Goal: Information Seeking & Learning: Learn about a topic

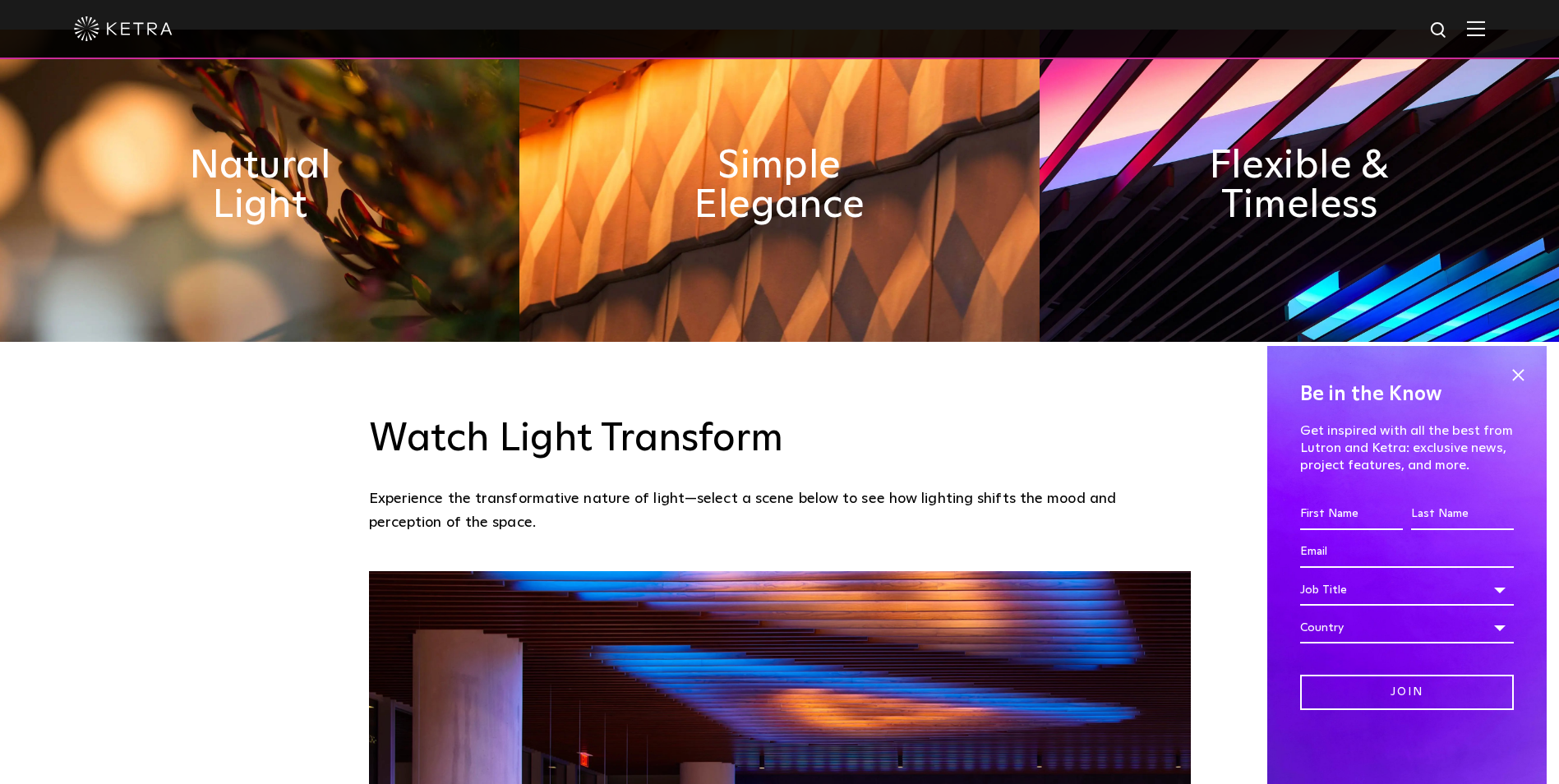
scroll to position [822, 0]
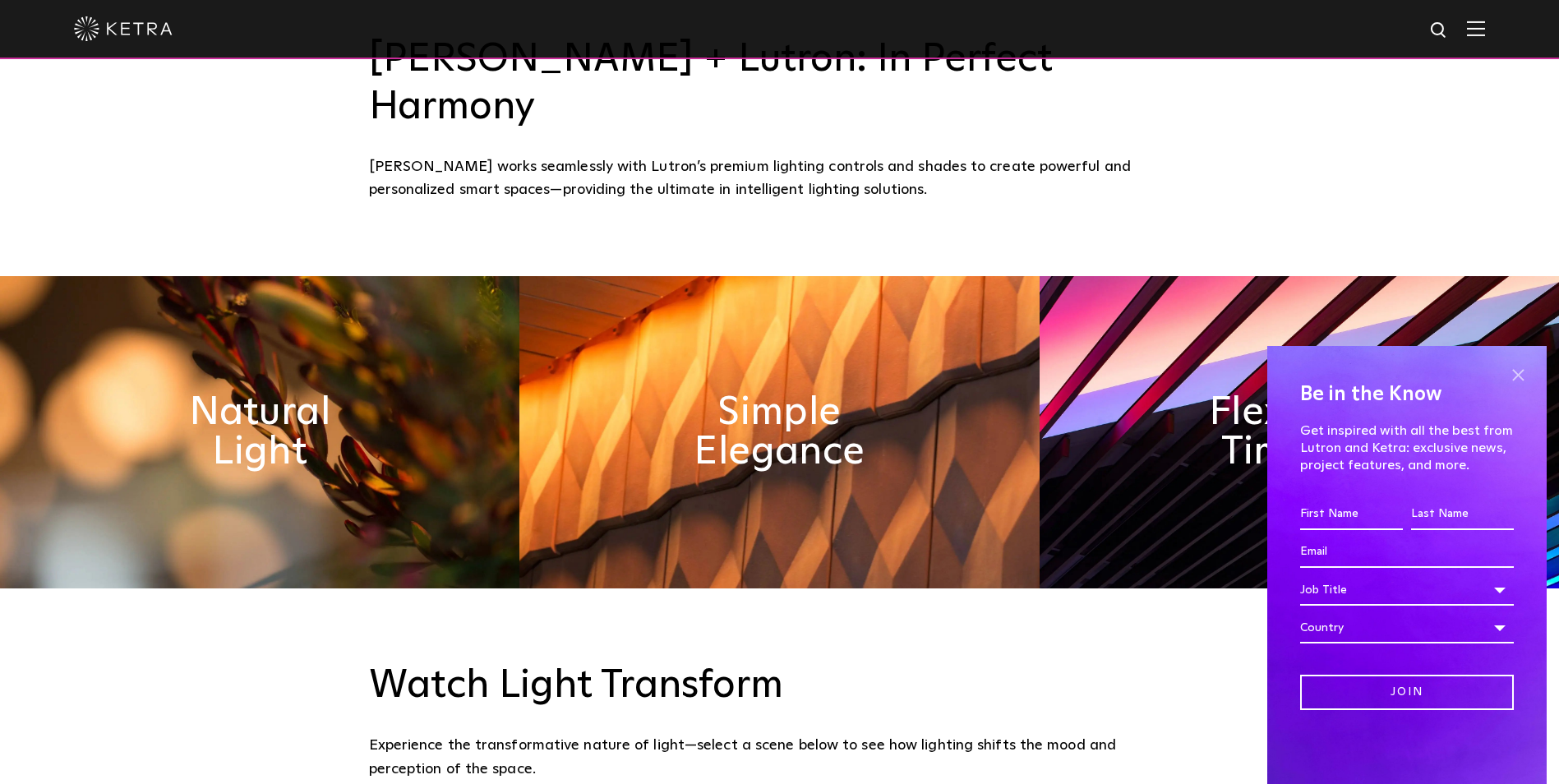
click at [1517, 370] on span at bounding box center [1518, 375] width 25 height 25
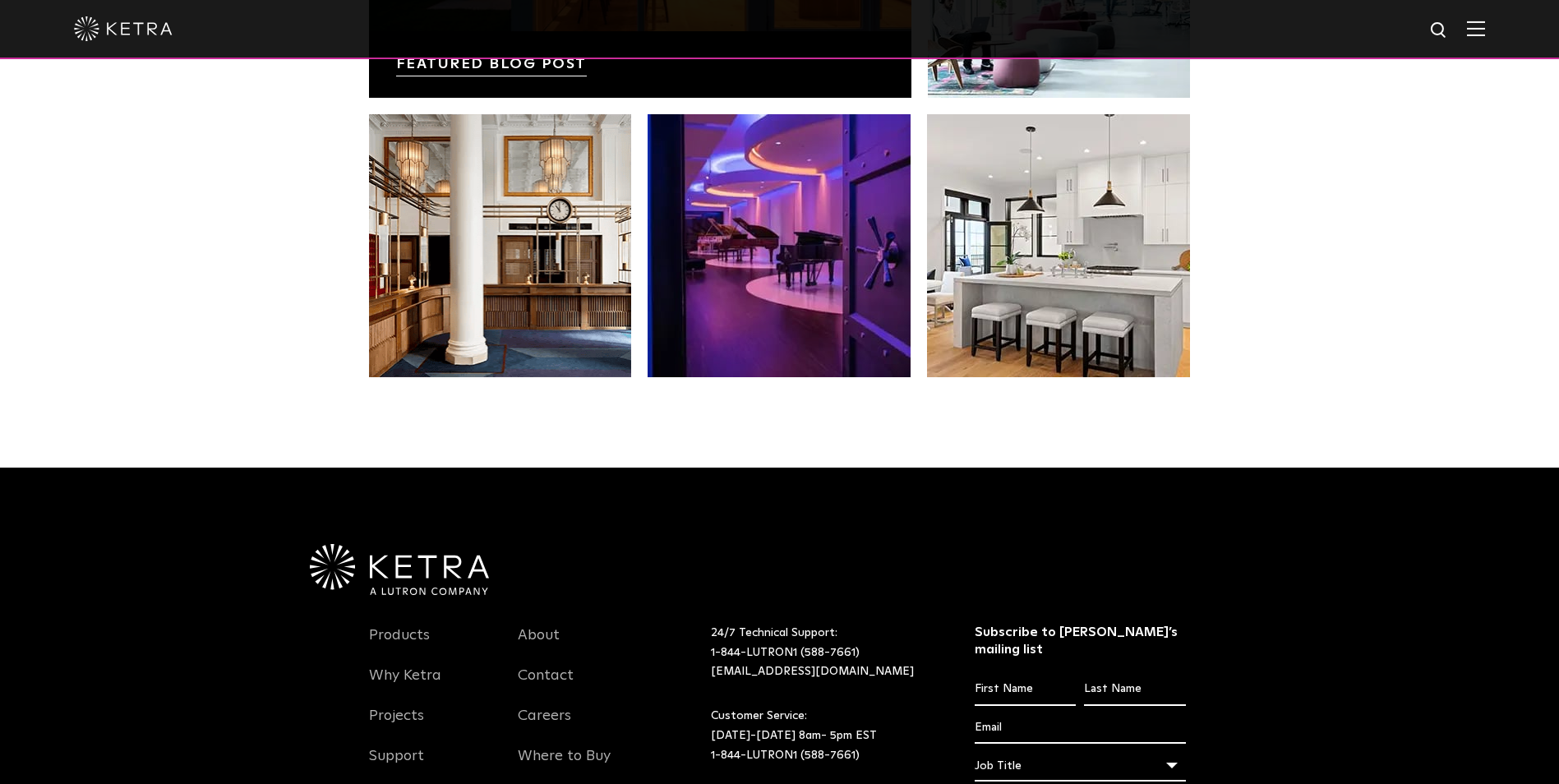
scroll to position [3457, 0]
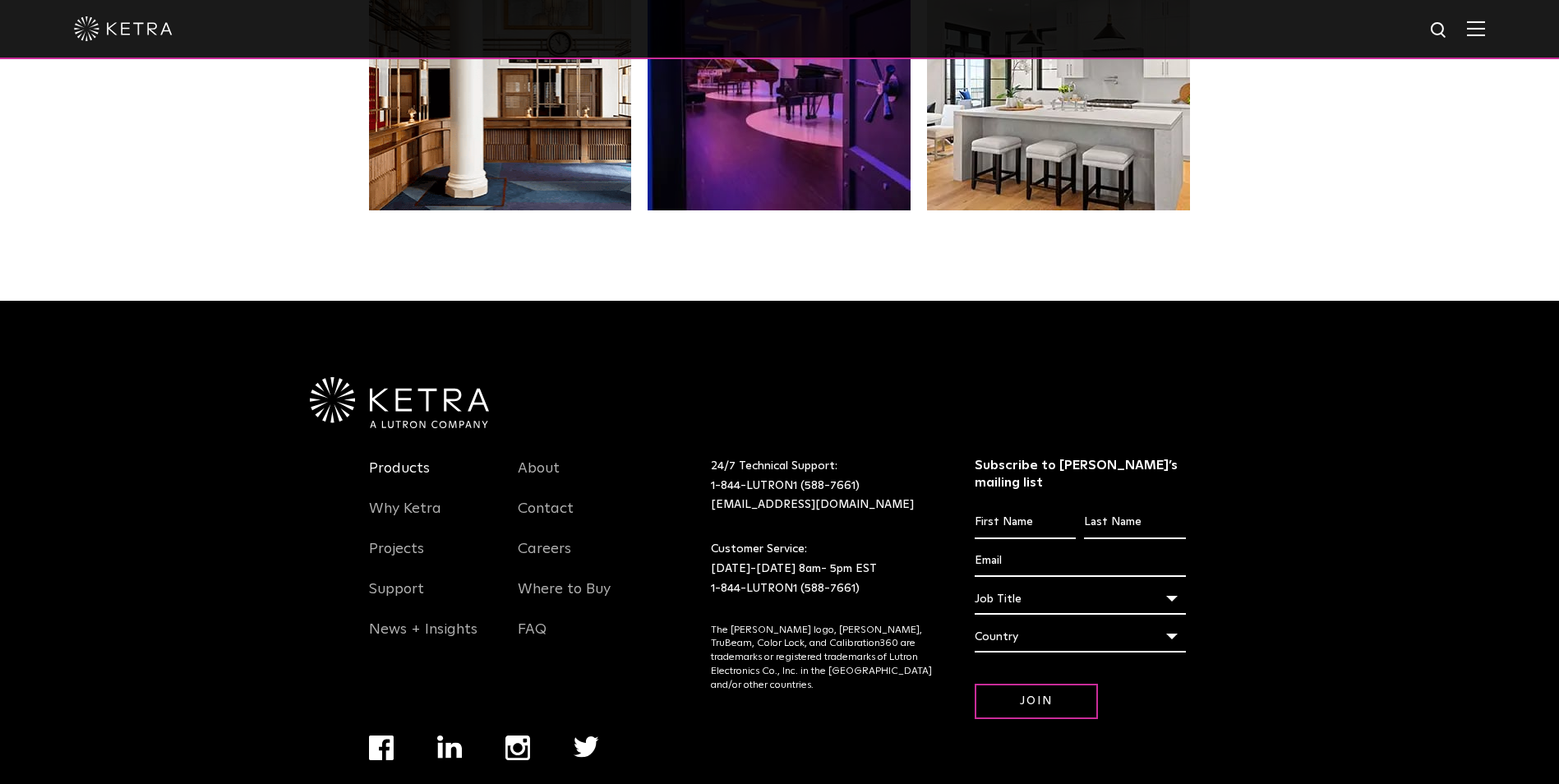
click at [401, 459] on link "Products" at bounding box center [400, 478] width 61 height 38
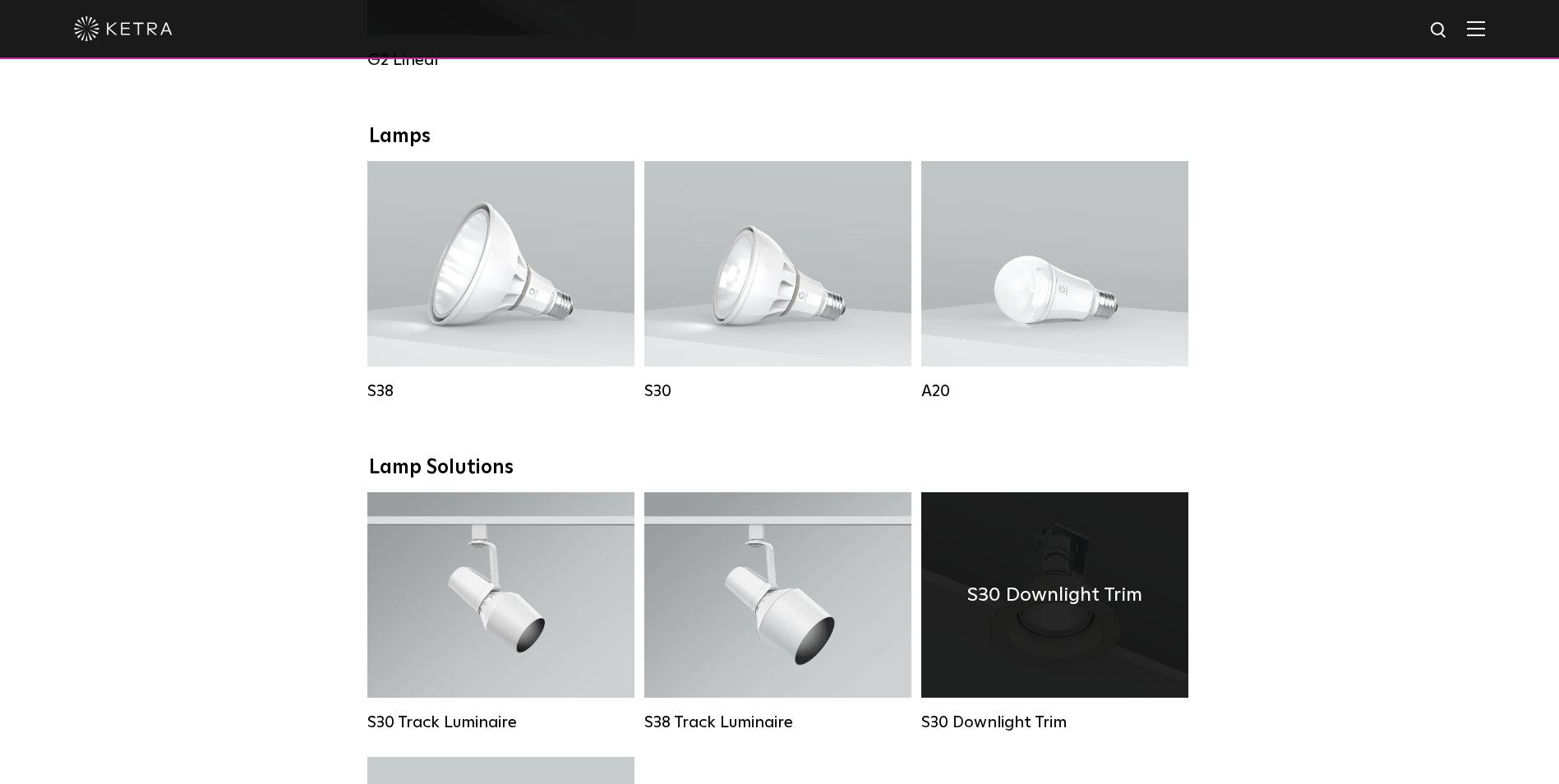
scroll to position [1086, 0]
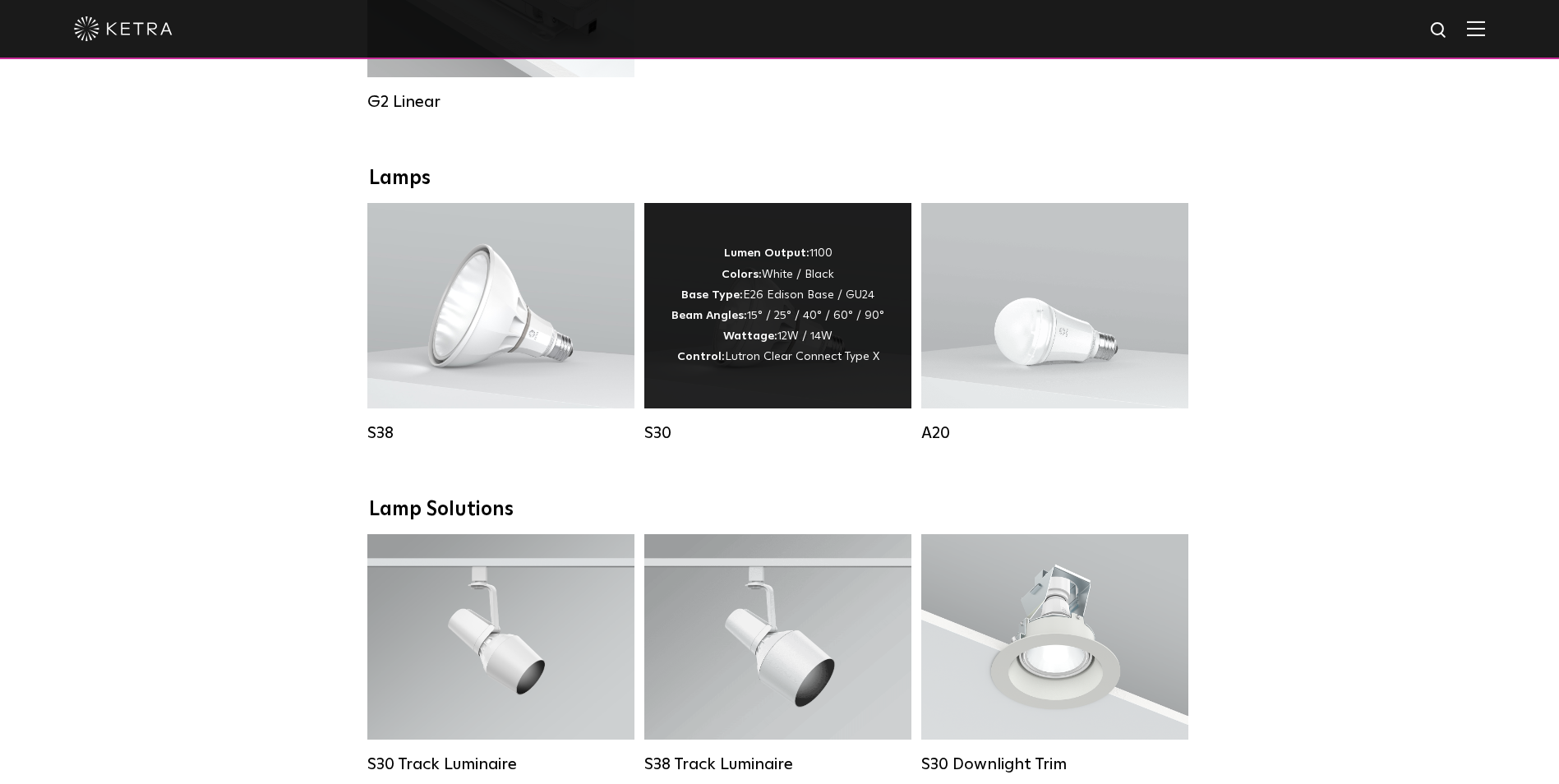
click at [806, 363] on span "Lutron Clear Connect Type X" at bounding box center [802, 356] width 155 height 11
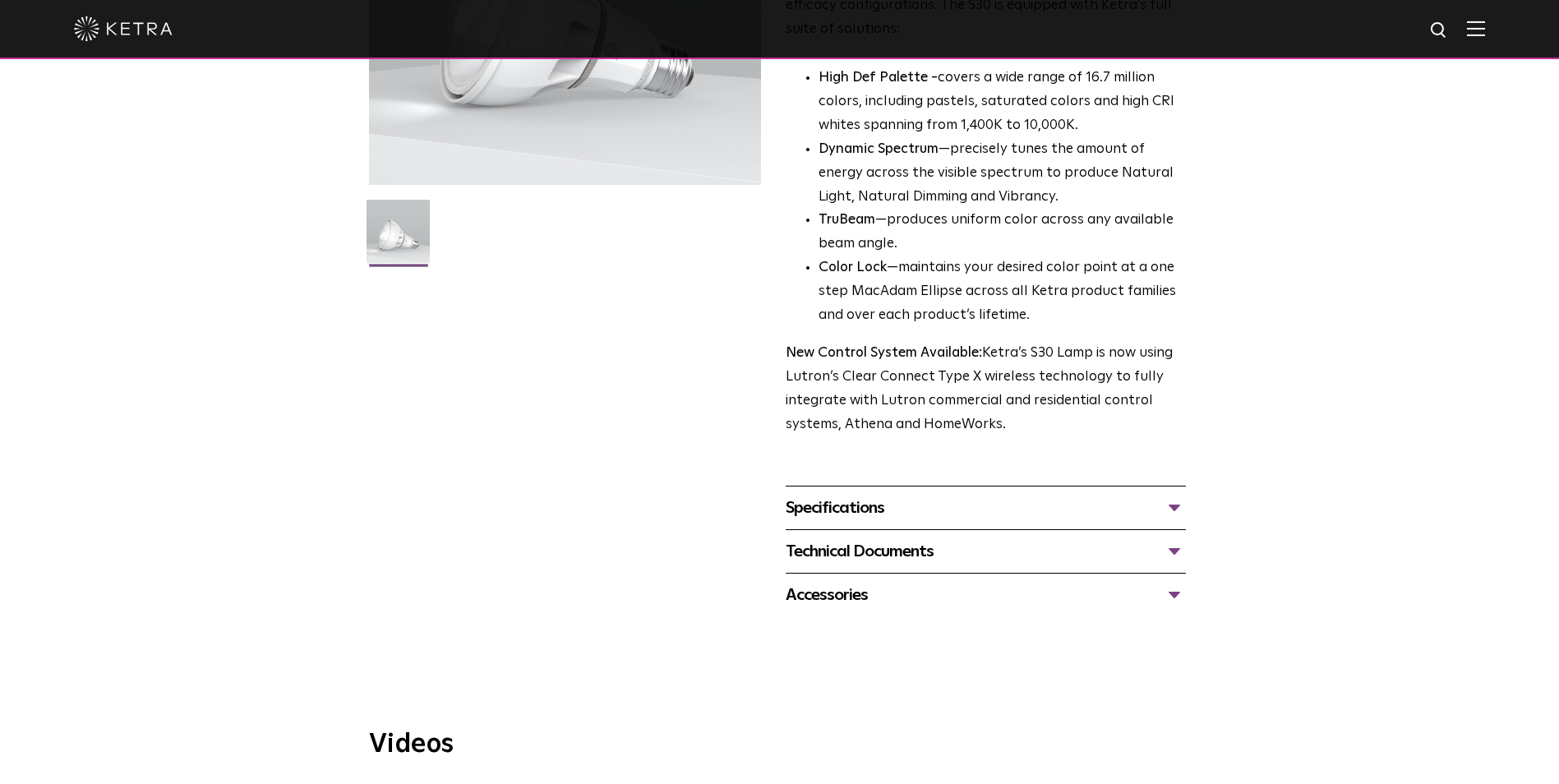
scroll to position [328, 0]
click at [1166, 502] on div "Specifications" at bounding box center [986, 506] width 400 height 26
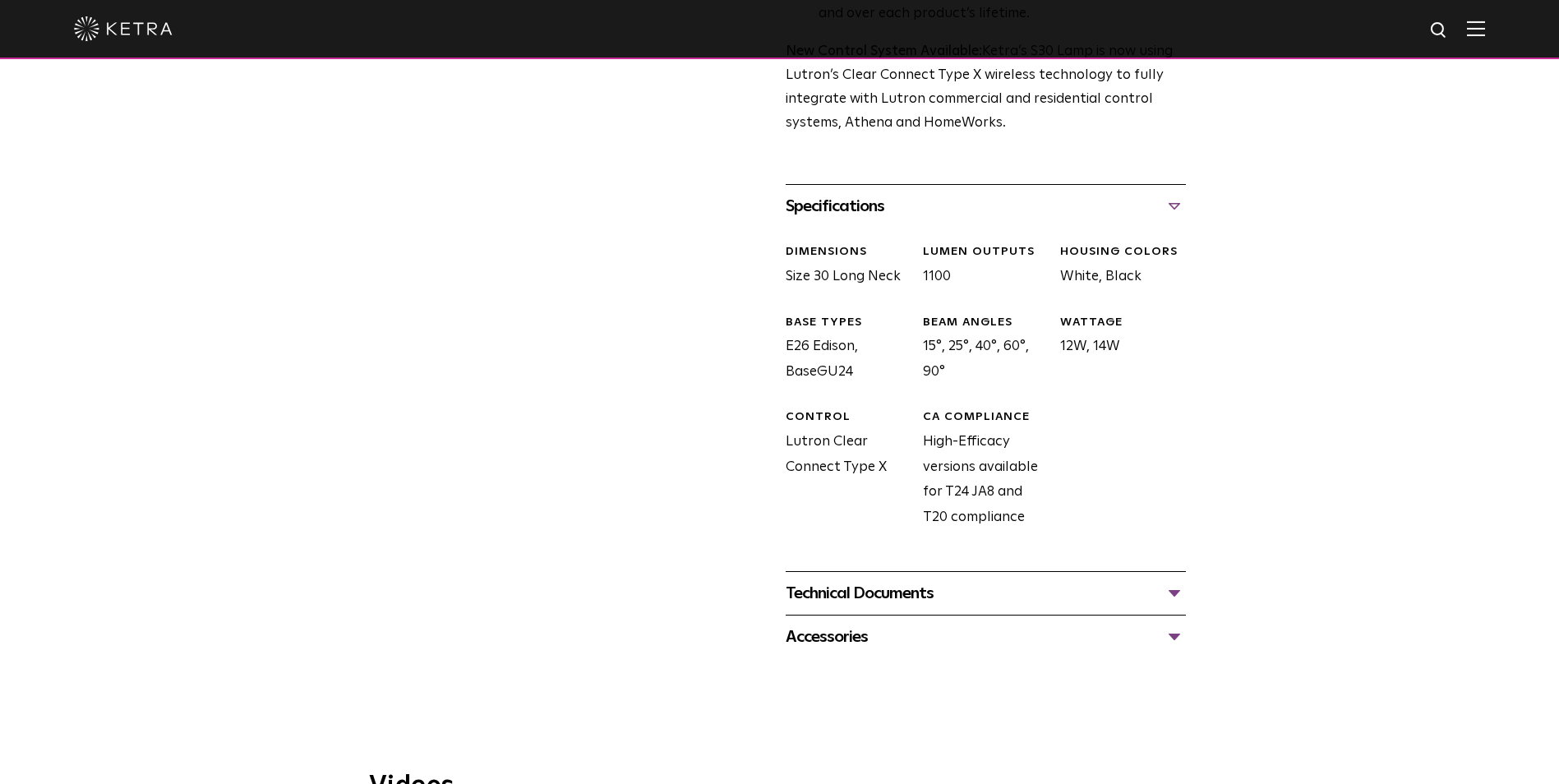
scroll to position [658, 0]
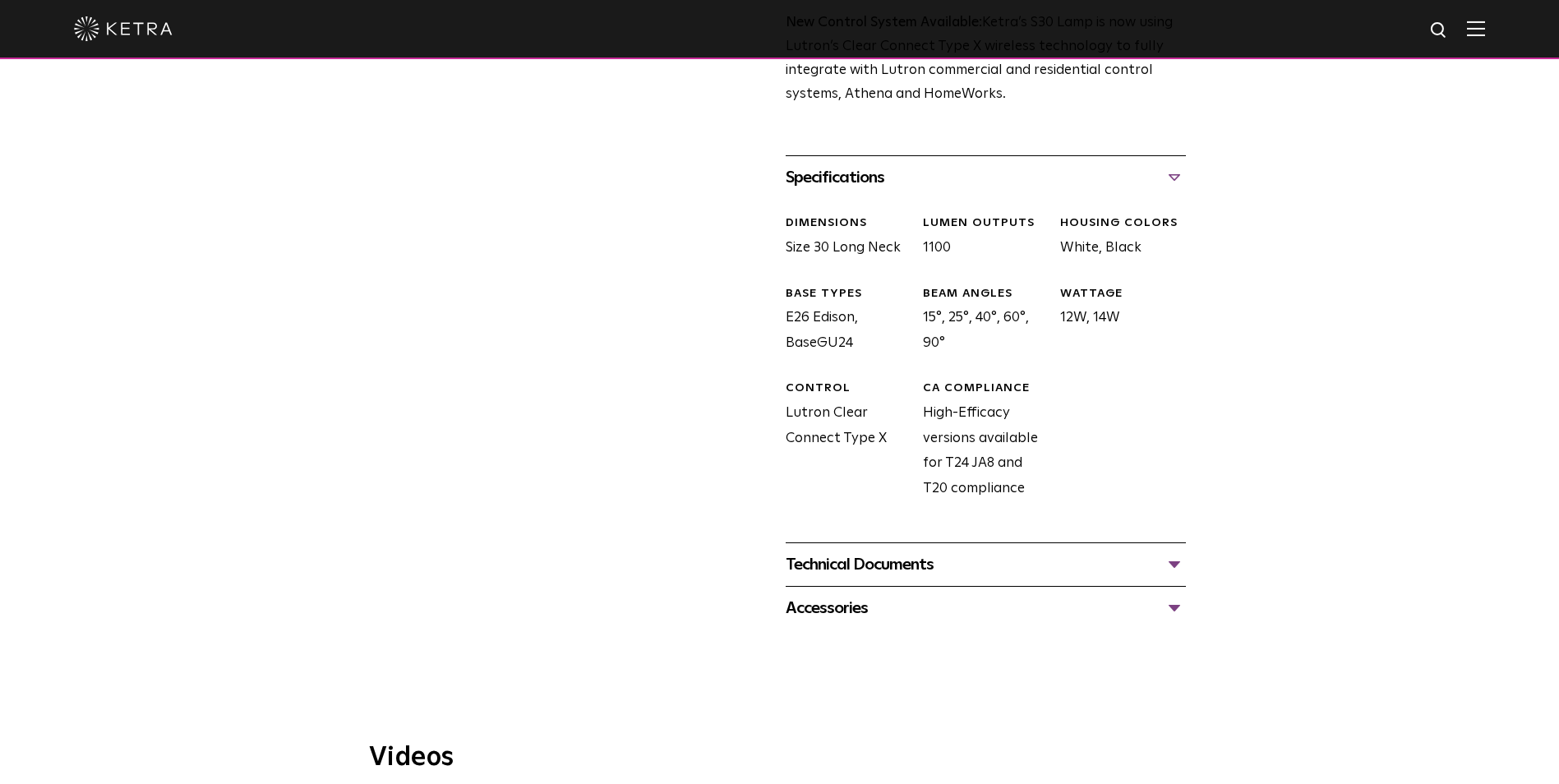
click at [1016, 568] on div "Technical Documents" at bounding box center [986, 564] width 400 height 26
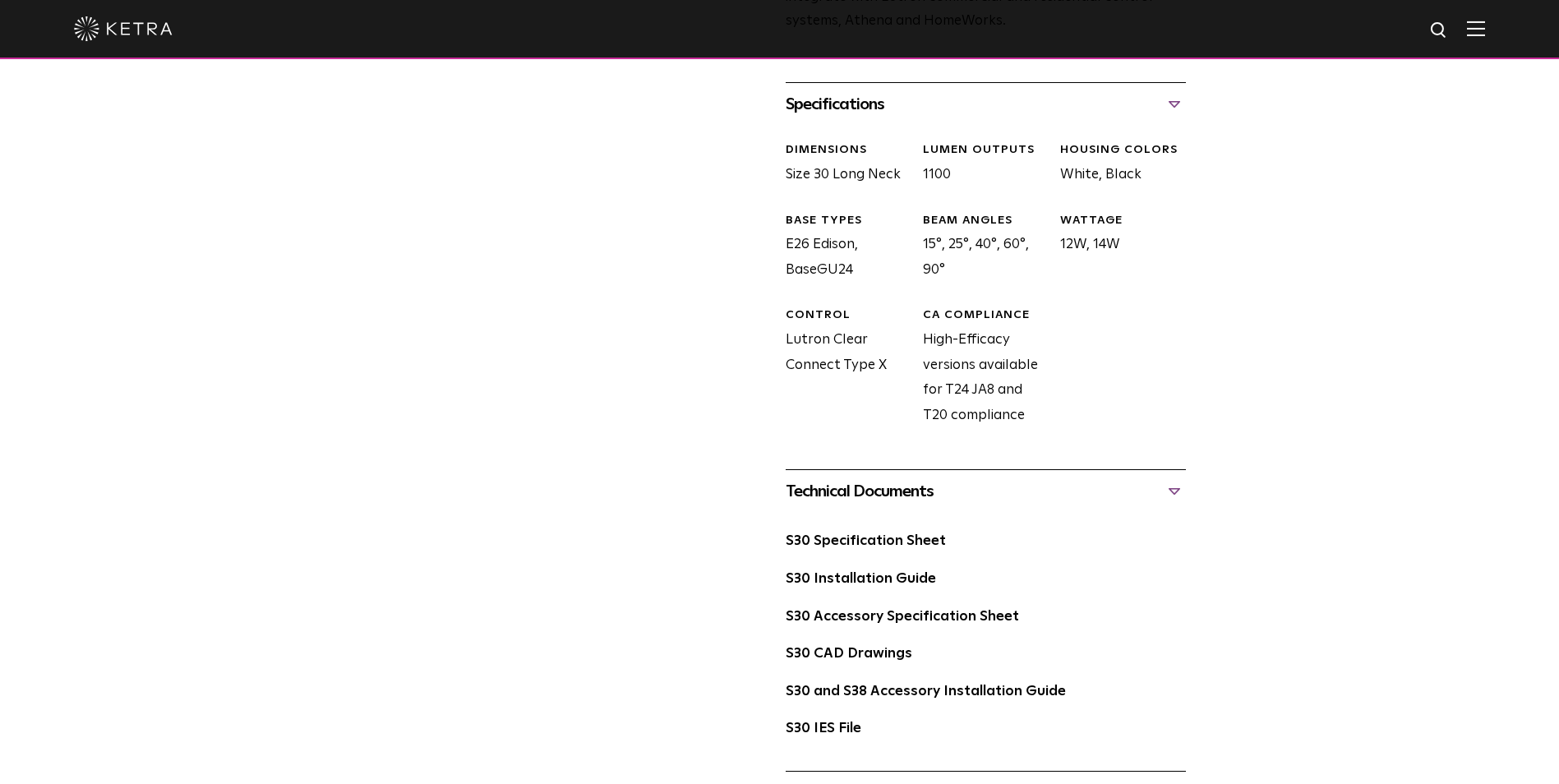
scroll to position [822, 0]
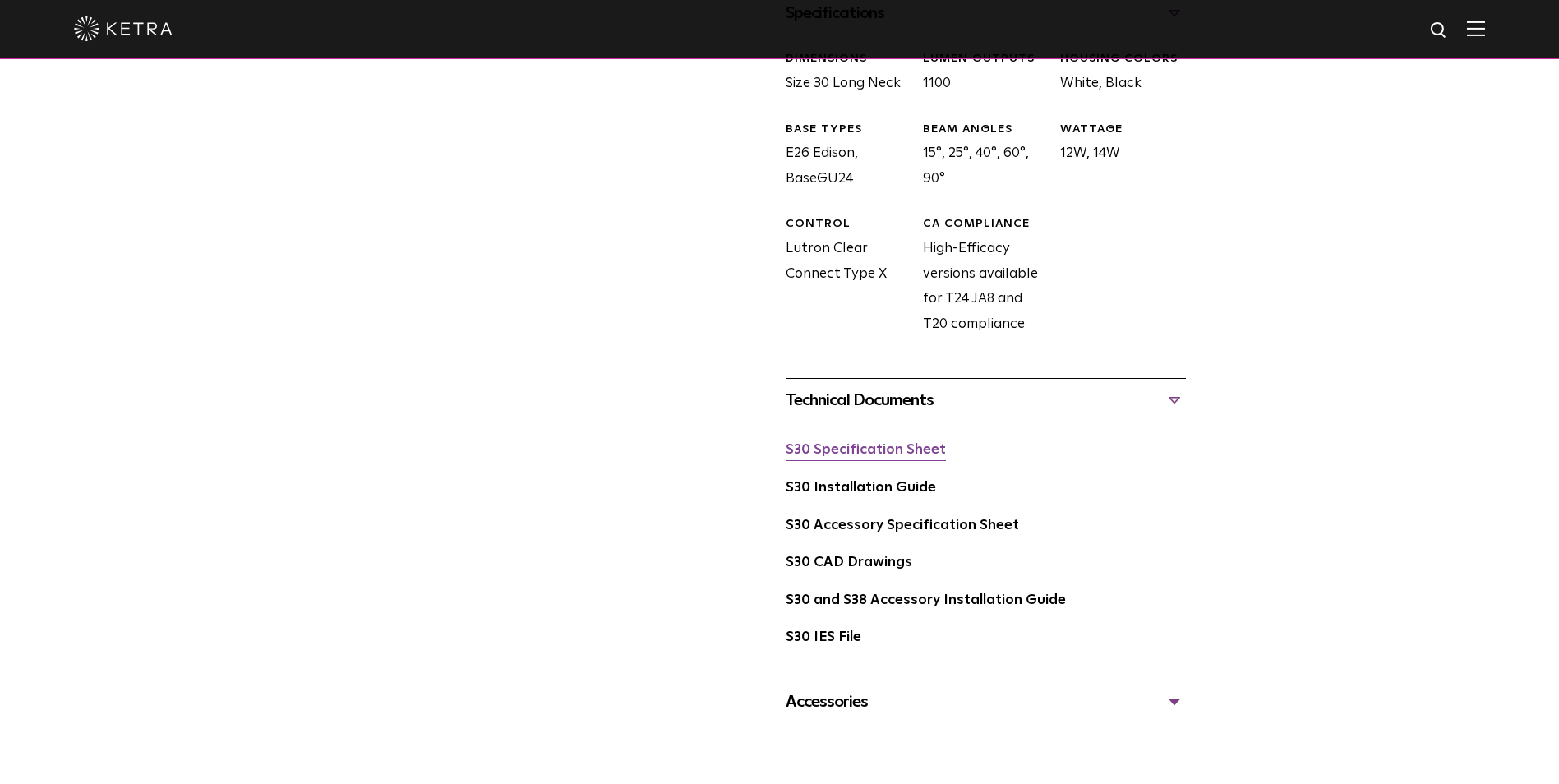
click at [917, 449] on link "S30 Specification Sheet" at bounding box center [866, 449] width 161 height 14
